Goal: Find specific page/section: Find specific page/section

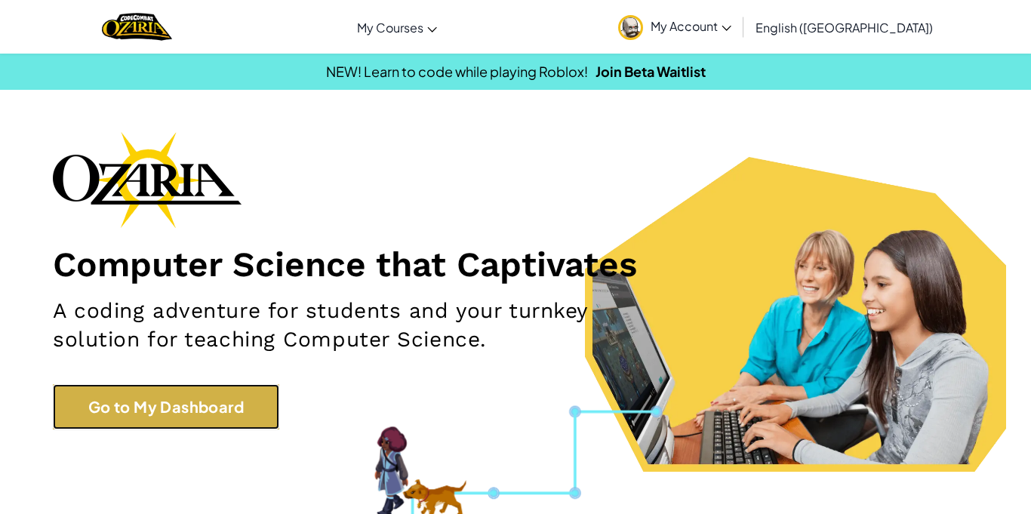
click at [254, 423] on link "Go to My Dashboard" at bounding box center [166, 406] width 226 height 45
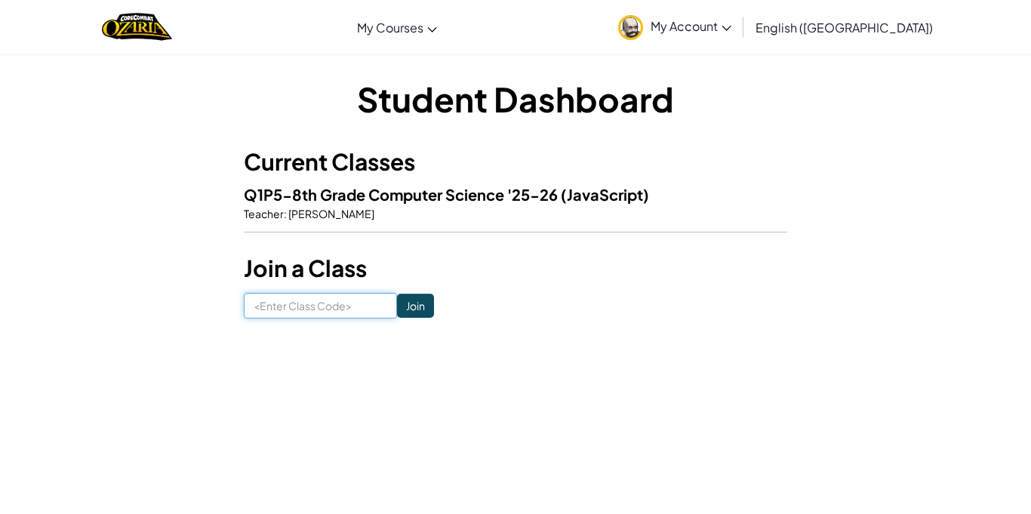
click at [381, 308] on input at bounding box center [320, 306] width 153 height 26
click at [372, 187] on span "Q1P5-8th Grade Computer Science '25-26" at bounding box center [402, 194] width 317 height 19
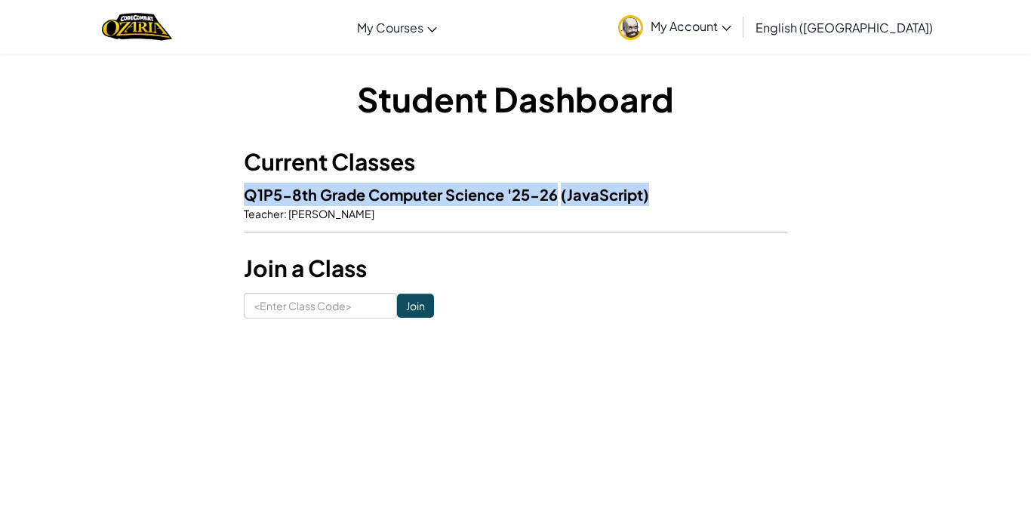
click at [372, 187] on span "Q1P5-8th Grade Computer Science '25-26" at bounding box center [402, 194] width 317 height 19
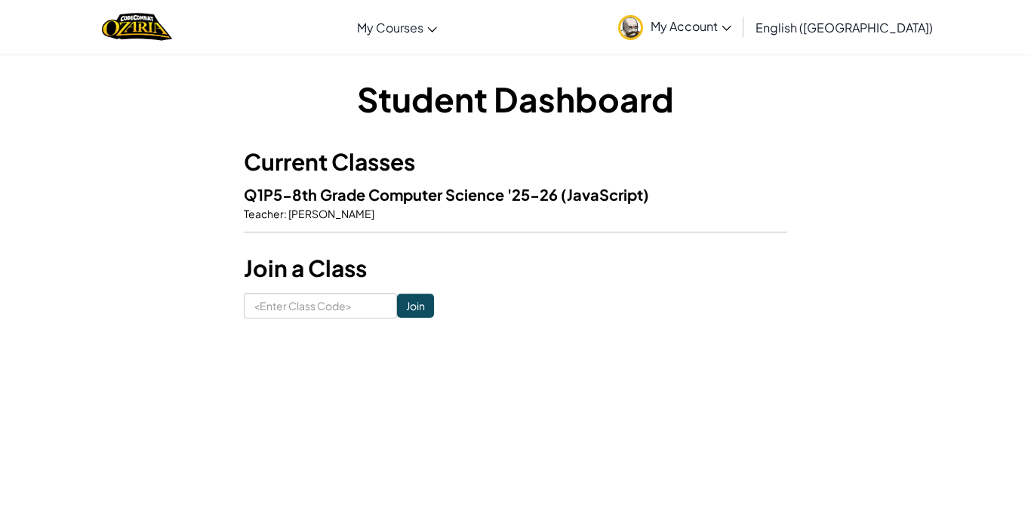
click at [374, 188] on span "Q1P5-8th Grade Computer Science '25-26" at bounding box center [402, 194] width 317 height 19
click at [392, 211] on p "Teacher : [PERSON_NAME]" at bounding box center [515, 213] width 543 height 15
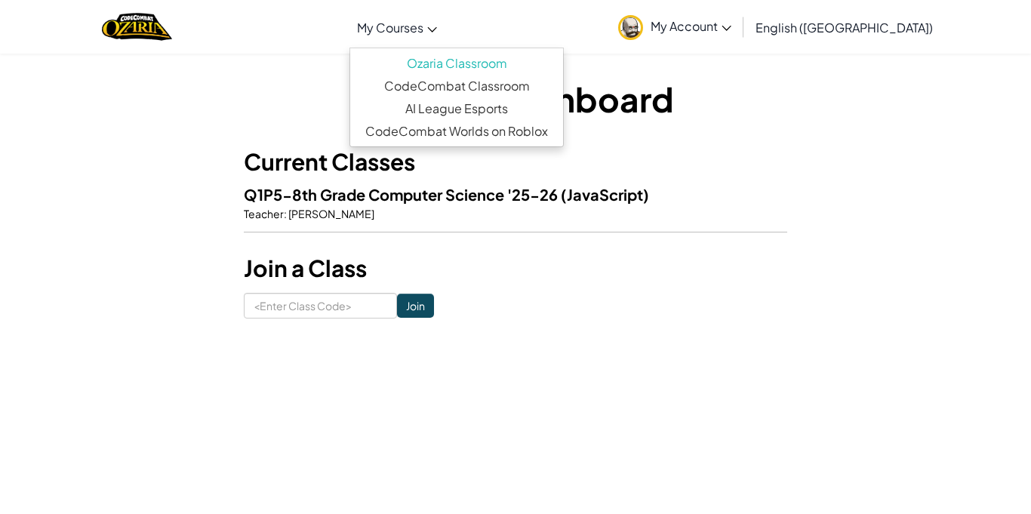
click at [444, 13] on link "My Courses" at bounding box center [396, 27] width 95 height 41
click at [488, 66] on link "Ozaria Classroom" at bounding box center [456, 63] width 213 height 23
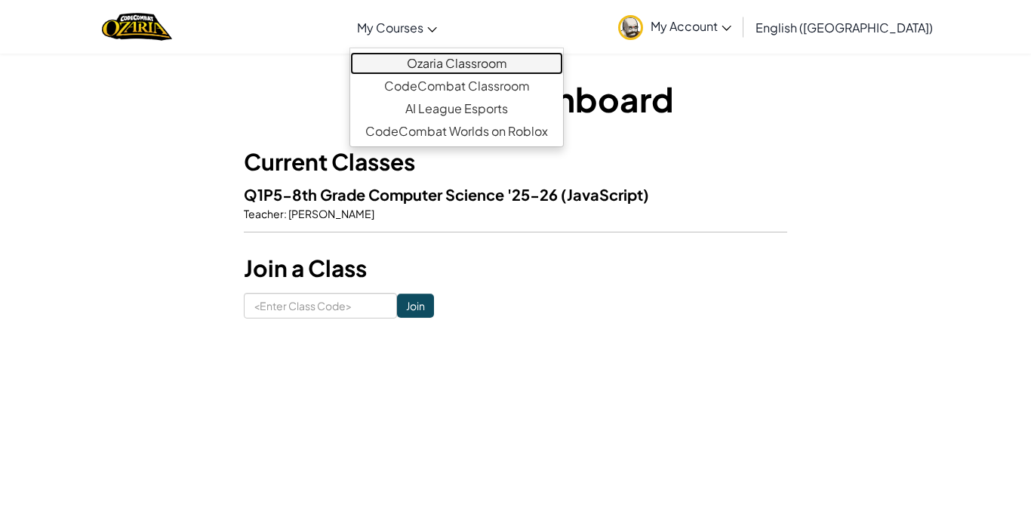
click at [488, 66] on link "Ozaria Classroom" at bounding box center [456, 63] width 213 height 23
